Goal: Task Accomplishment & Management: Complete application form

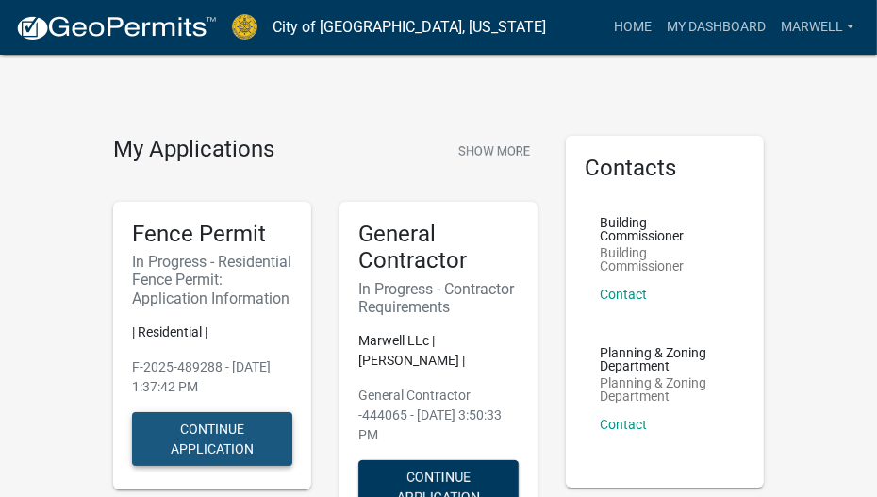
click at [201, 455] on button "Continue Application" at bounding box center [212, 439] width 160 height 54
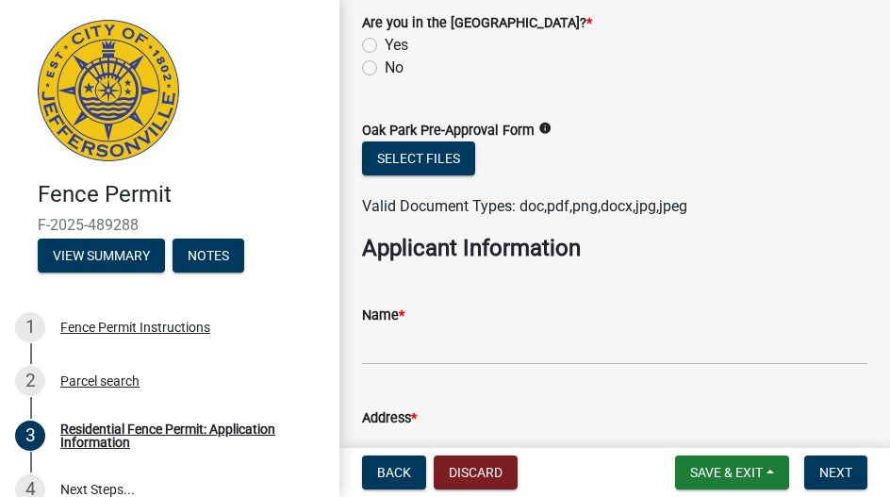
scroll to position [1054, 0]
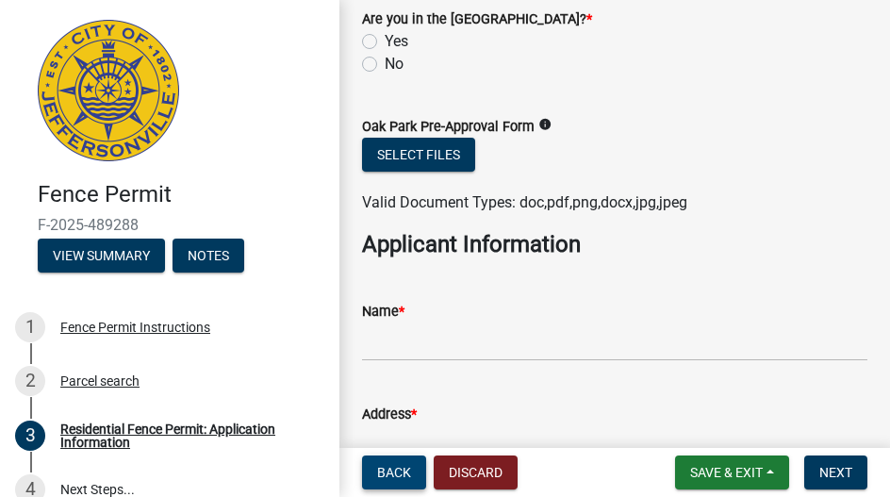
click at [386, 479] on span "Back" at bounding box center [394, 472] width 34 height 15
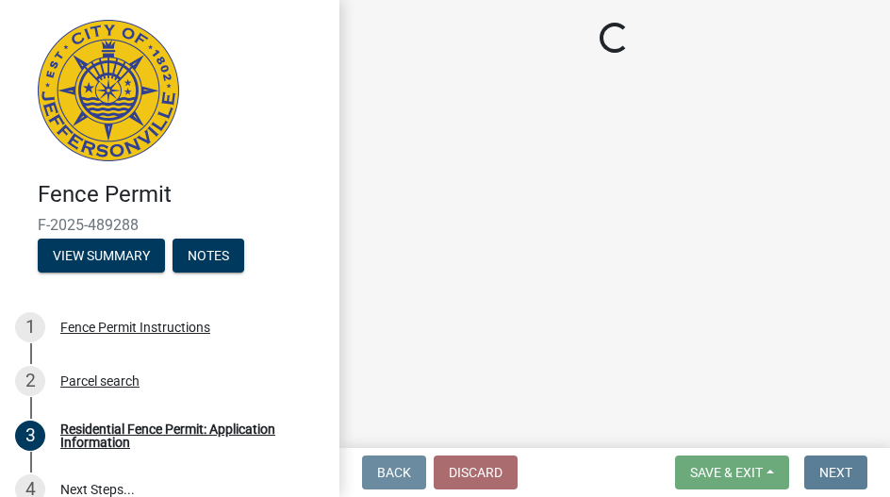
scroll to position [0, 0]
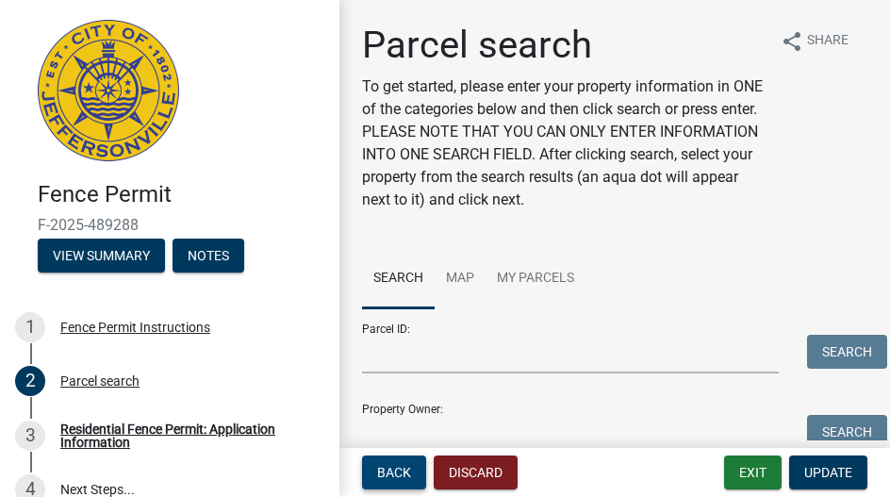
click at [386, 479] on span "Back" at bounding box center [394, 472] width 34 height 15
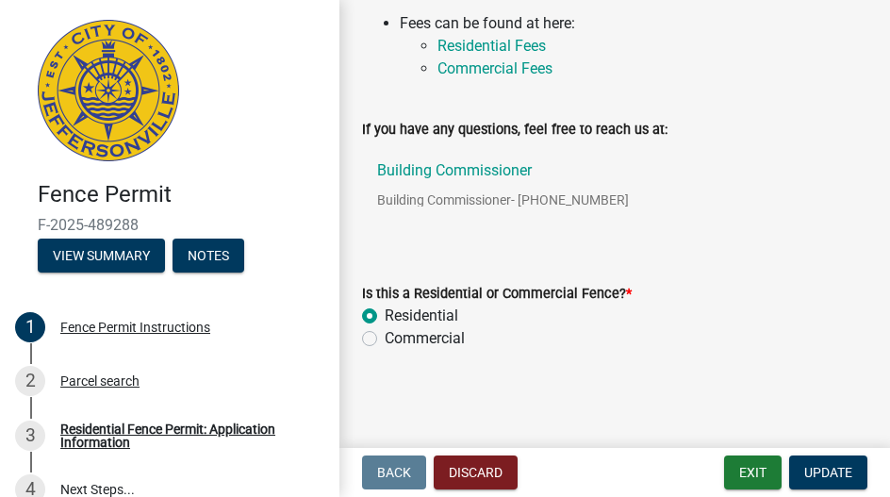
scroll to position [754, 0]
click at [559, 296] on label "Is this a Residential or Commercial Fence? *" at bounding box center [497, 293] width 270 height 13
click at [494, 472] on button "Discard" at bounding box center [476, 472] width 84 height 34
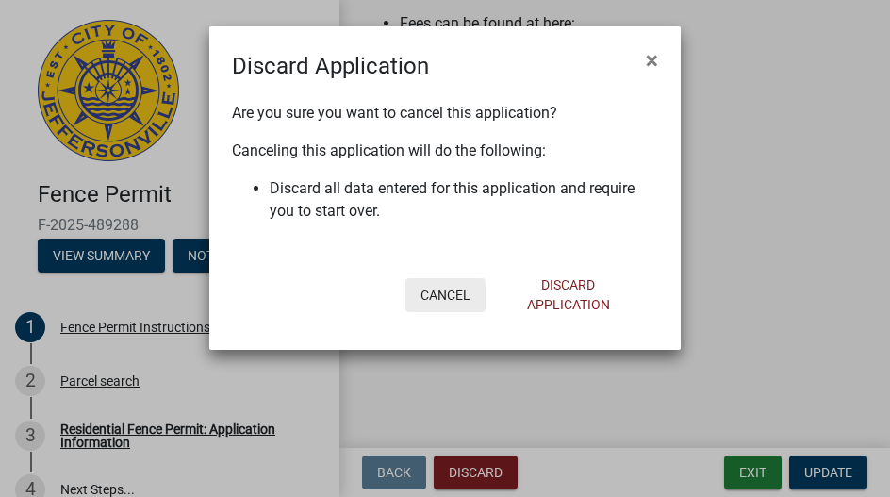
click at [465, 299] on button "Cancel" at bounding box center [445, 295] width 80 height 34
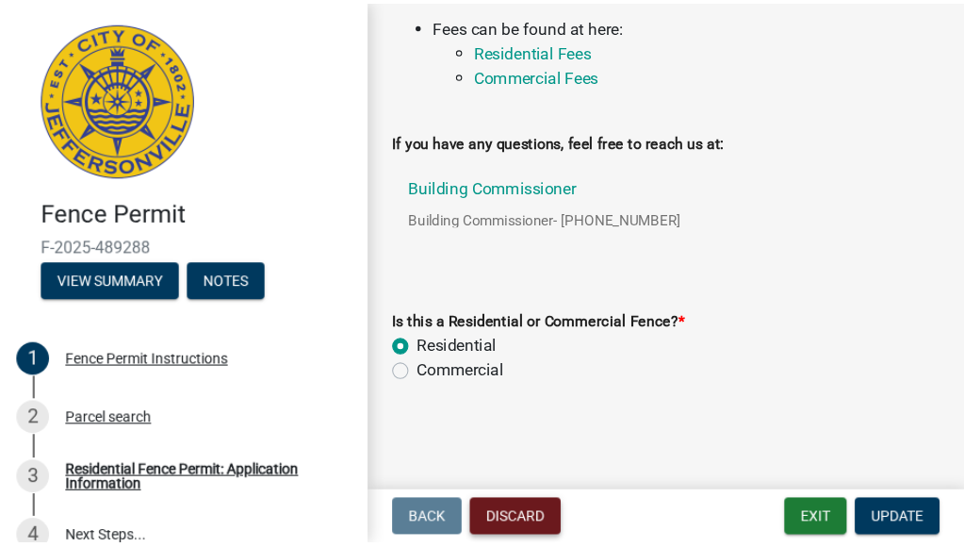
scroll to position [592, 0]
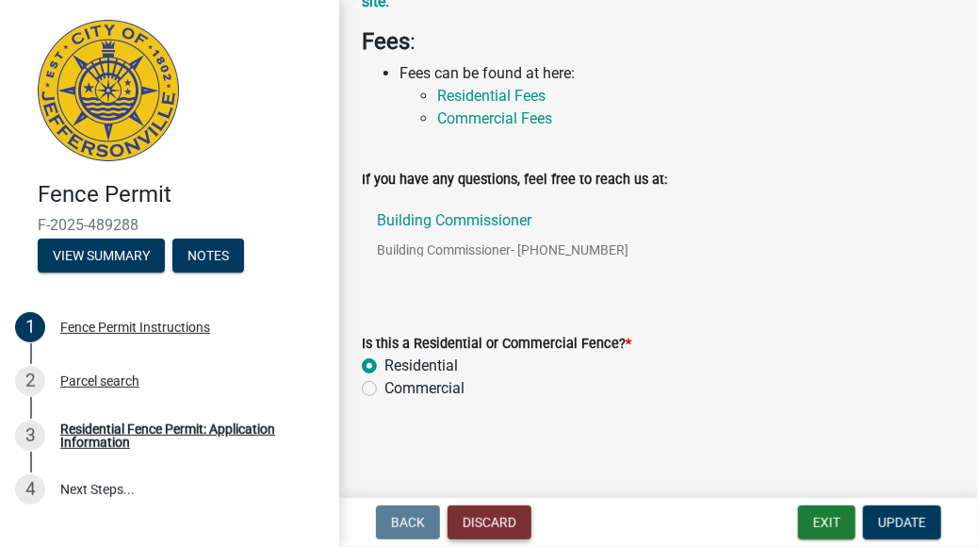
click at [513, 496] on button "Discard" at bounding box center [490, 522] width 84 height 34
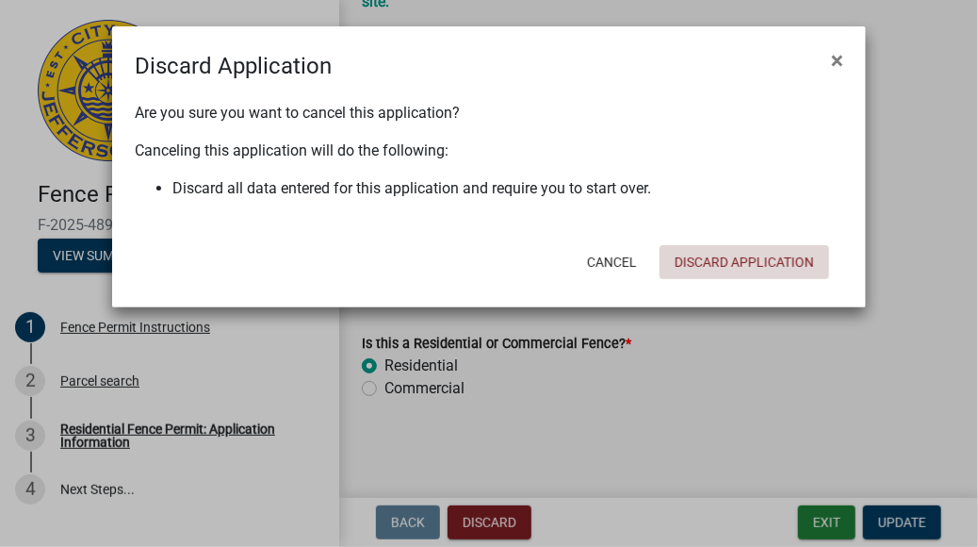
click at [731, 263] on button "Discard Application" at bounding box center [745, 262] width 170 height 34
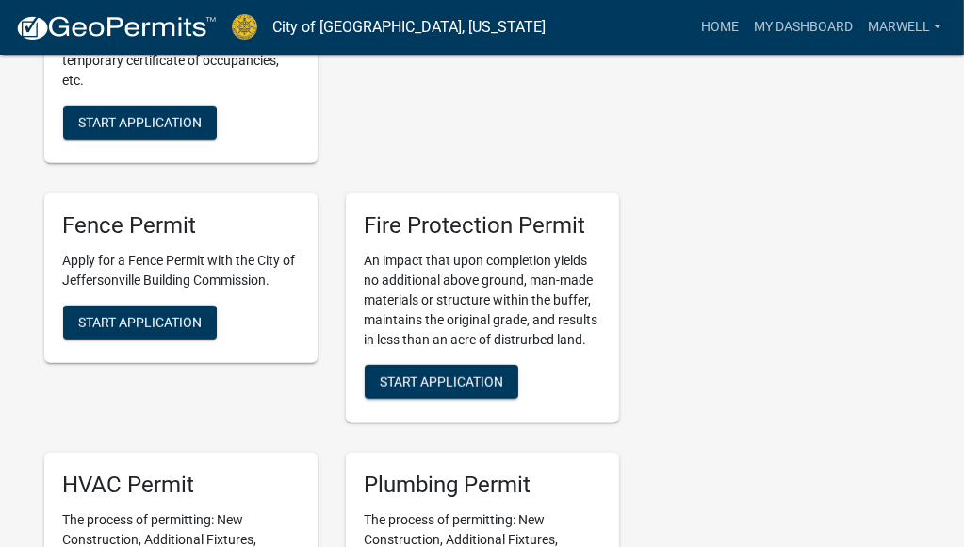
scroll to position [837, 0]
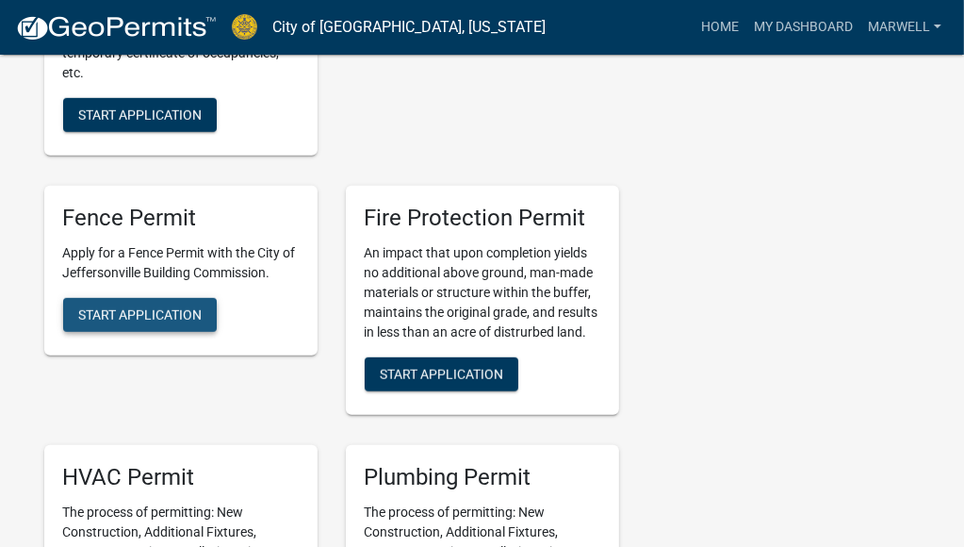
click at [155, 306] on span "Start Application" at bounding box center [139, 313] width 123 height 15
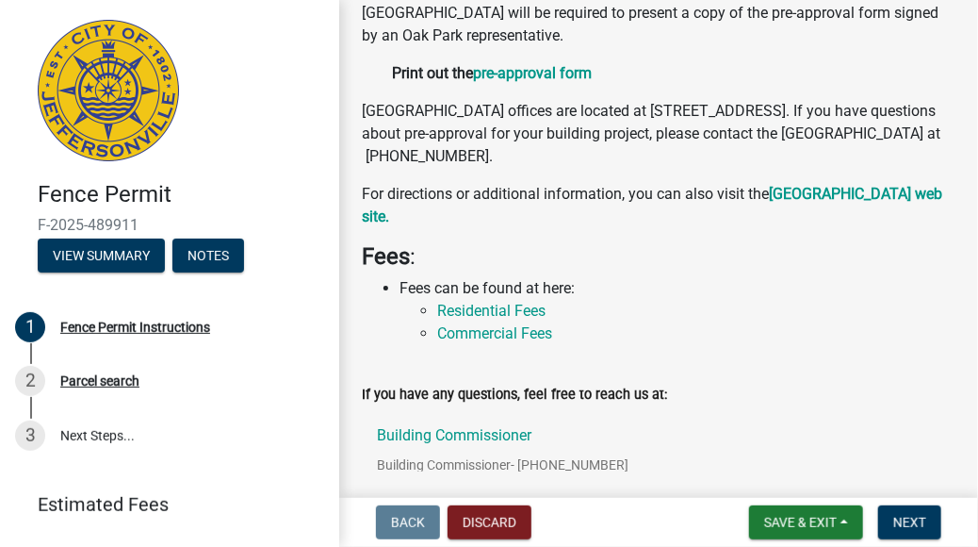
scroll to position [592, 0]
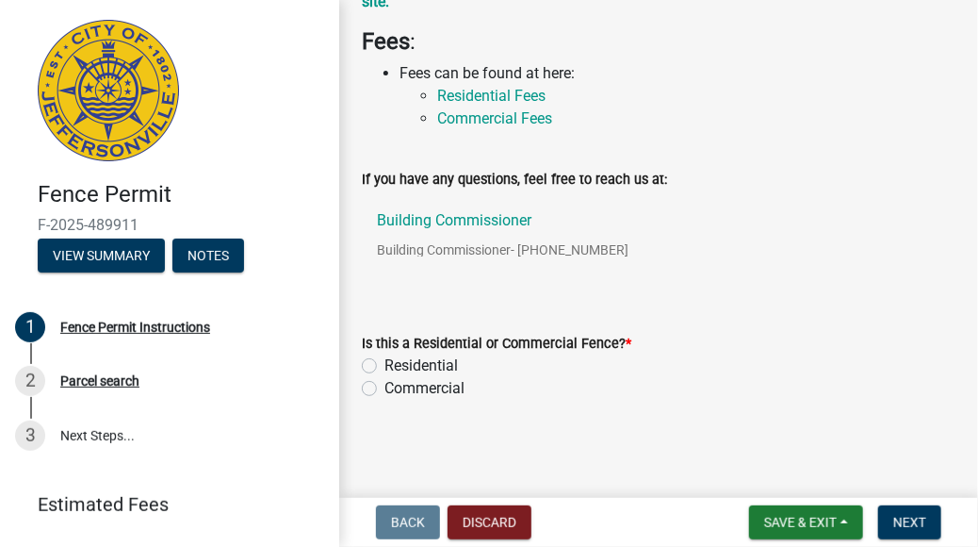
click at [391, 362] on label "Residential" at bounding box center [422, 365] width 74 height 23
click at [391, 362] on input "Residential" at bounding box center [391, 360] width 12 height 12
radio input "true"
click at [876, 496] on span "Next" at bounding box center [910, 522] width 33 height 15
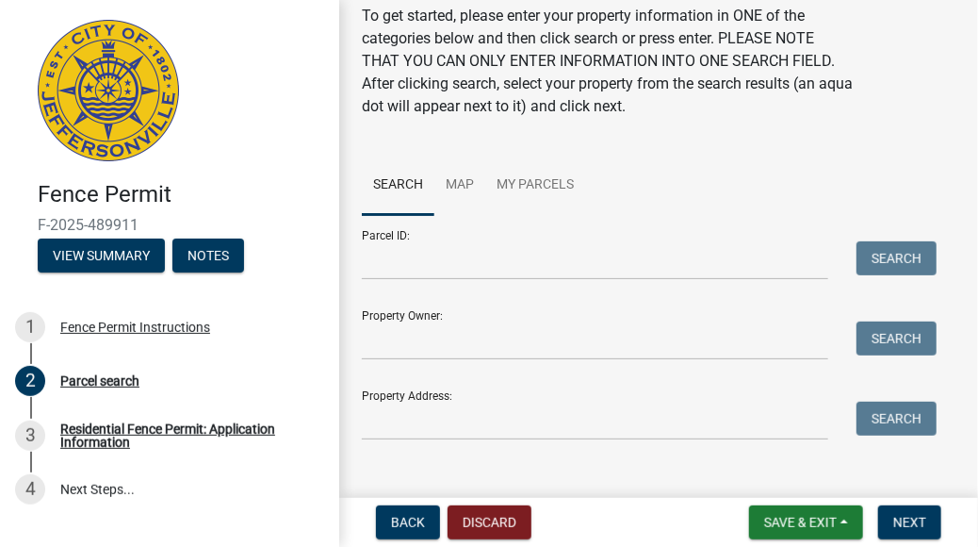
scroll to position [0, 0]
